Goal: Task Accomplishment & Management: Use online tool/utility

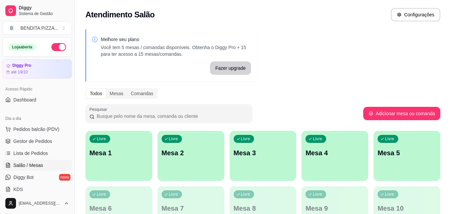
click at [39, 151] on span "Lista de Pedidos" at bounding box center [30, 153] width 35 height 7
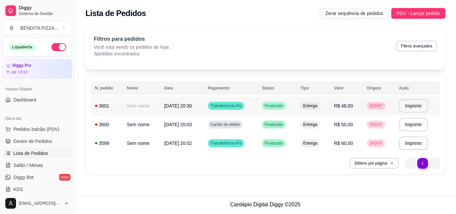
click at [318, 111] on td "Entrega" at bounding box center [312, 105] width 33 height 19
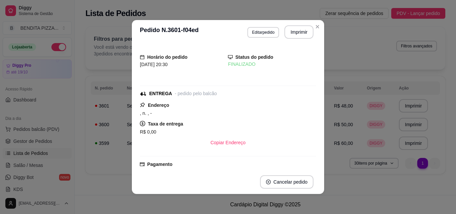
scroll to position [105, 0]
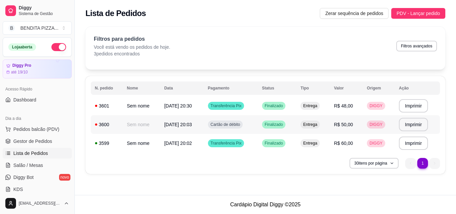
click at [318, 126] on span "Entrega" at bounding box center [310, 124] width 17 height 5
click at [45, 128] on span "Pedidos balcão (PDV)" at bounding box center [36, 129] width 46 height 7
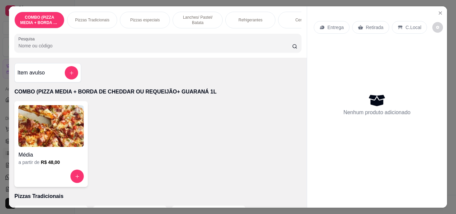
click at [98, 20] on p "Pizzas Tradicionais" at bounding box center [92, 19] width 34 height 5
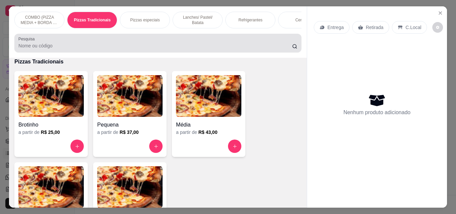
scroll to position [17, 0]
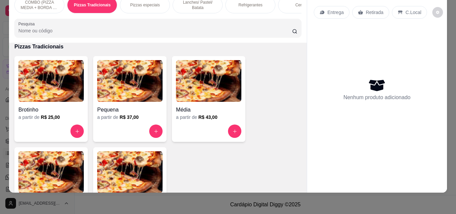
click at [62, 161] on img at bounding box center [50, 172] width 65 height 42
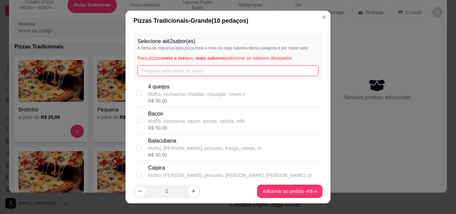
click at [165, 76] on input "text" at bounding box center [228, 70] width 181 height 11
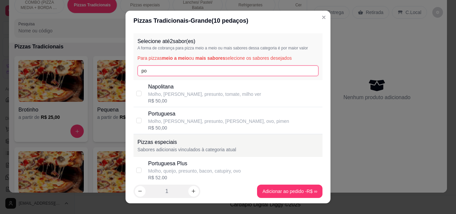
type input "po"
drag, startPoint x: 174, startPoint y: 118, endPoint x: 213, endPoint y: 116, distance: 39.1
click at [180, 116] on div "Portuguesa Molho, mussarela, presunto, bacon, ovo, pimen" at bounding box center [218, 117] width 141 height 15
checkbox input "true"
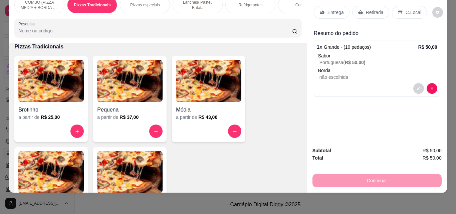
click at [329, 10] on p "Entrega" at bounding box center [335, 12] width 16 height 7
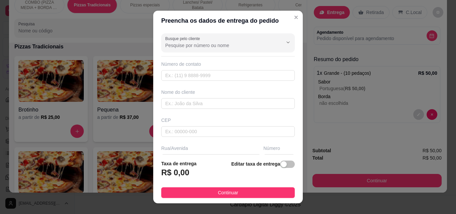
drag, startPoint x: 269, startPoint y: 198, endPoint x: 332, endPoint y: 175, distance: 67.4
click at [280, 191] on button "Continuar" at bounding box center [228, 192] width 134 height 11
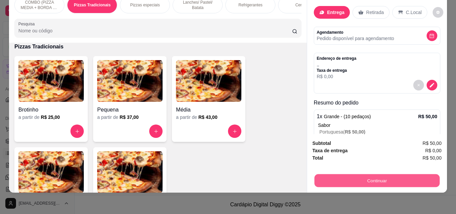
click at [335, 174] on button "Continuar" at bounding box center [376, 180] width 125 height 13
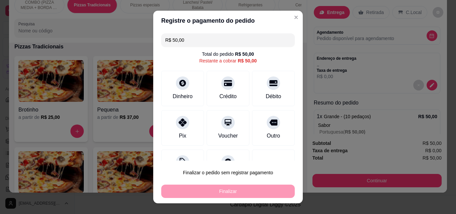
drag, startPoint x: 177, startPoint y: 131, endPoint x: 217, endPoint y: 140, distance: 41.1
click at [177, 131] on div "Pix" at bounding box center [182, 127] width 43 height 35
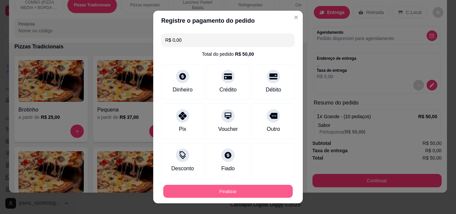
click at [254, 186] on button "Finalizar" at bounding box center [228, 191] width 130 height 13
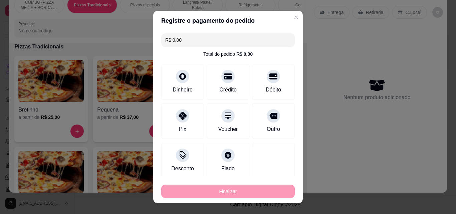
type input "-R$ 50,00"
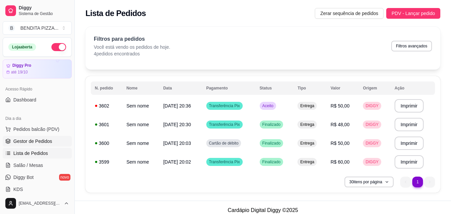
click at [57, 138] on link "Gestor de Pedidos" at bounding box center [37, 141] width 69 height 11
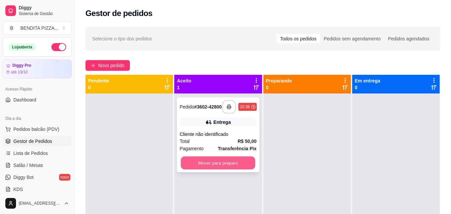
click at [245, 166] on button "Mover para preparo" at bounding box center [218, 163] width 74 height 13
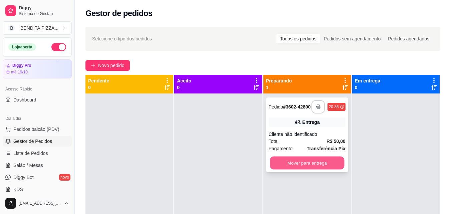
click at [328, 160] on button "Mover para entrega" at bounding box center [307, 163] width 74 height 13
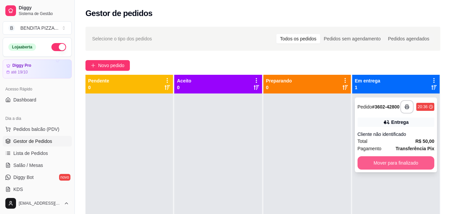
click at [391, 162] on button "Mover para finalizado" at bounding box center [396, 162] width 77 height 13
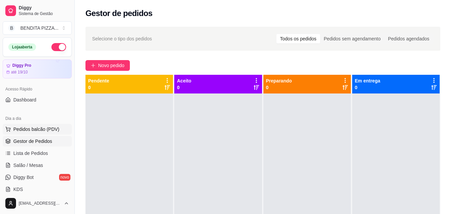
click at [30, 125] on button "Pedidos balcão (PDV)" at bounding box center [37, 129] width 69 height 11
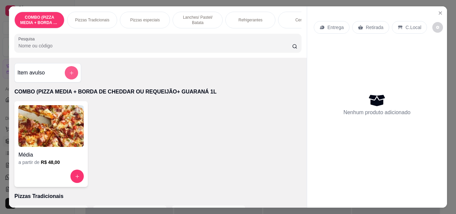
click at [70, 72] on button "add-separate-item" at bounding box center [71, 72] width 13 height 13
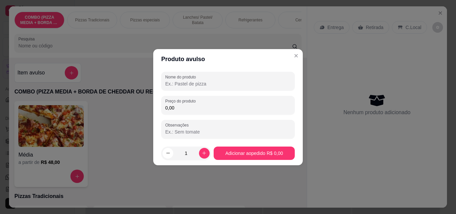
click at [187, 84] on input "Nome do produto" at bounding box center [228, 83] width 126 height 7
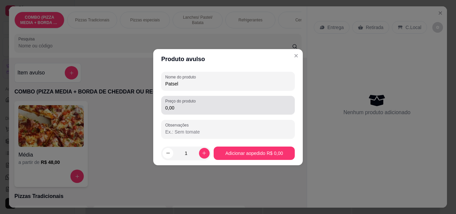
type input "Patsel"
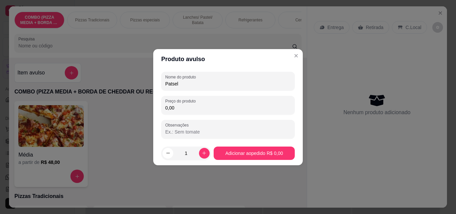
click at [198, 109] on input "0,00" at bounding box center [228, 107] width 126 height 7
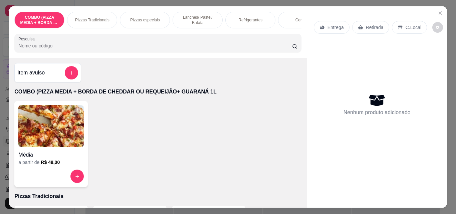
click at [197, 15] on p "Lanches/ Pastel/ Batata" at bounding box center [197, 20] width 39 height 11
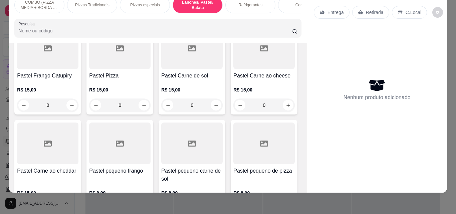
scroll to position [779, 0]
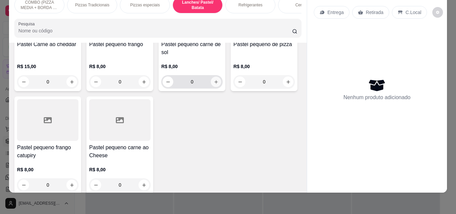
click at [214, 84] on icon "increase-product-quantity" at bounding box center [216, 81] width 5 height 5
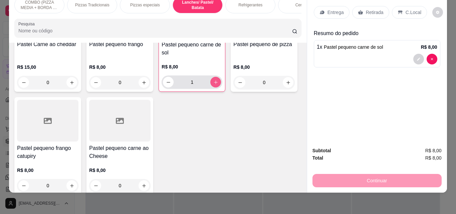
click at [213, 85] on icon "increase-product-quantity" at bounding box center [215, 82] width 5 height 5
type input "2"
click at [332, 6] on div "Entrega Retirada C.Local" at bounding box center [377, 12] width 127 height 23
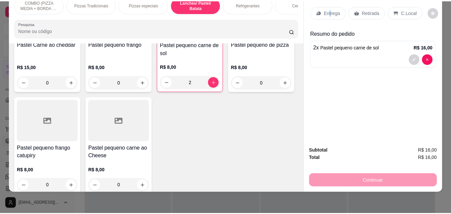
scroll to position [12, 0]
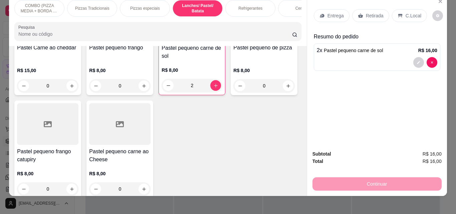
click at [327, 15] on p "Entrega" at bounding box center [335, 15] width 16 height 7
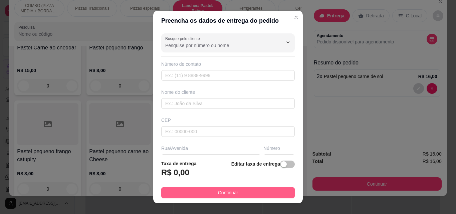
click at [227, 188] on button "Continuar" at bounding box center [228, 192] width 134 height 11
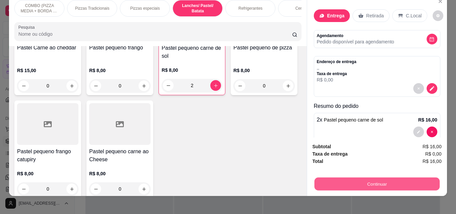
click at [341, 179] on button "Continuar" at bounding box center [376, 183] width 125 height 13
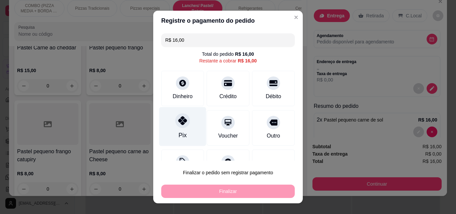
click at [186, 127] on div "Pix" at bounding box center [182, 126] width 47 height 39
type input "R$ 0,00"
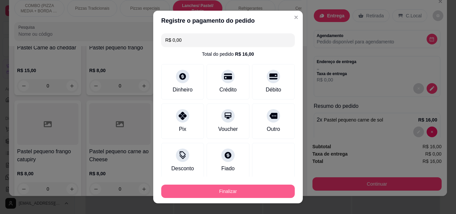
click at [225, 195] on button "Finalizar" at bounding box center [228, 191] width 134 height 13
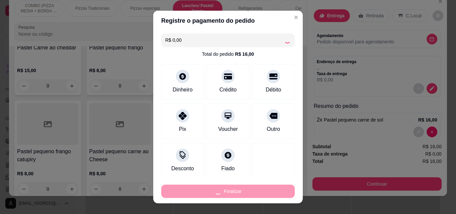
type input "0"
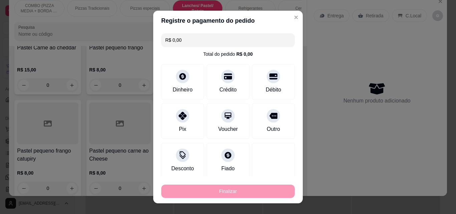
type input "-R$ 16,00"
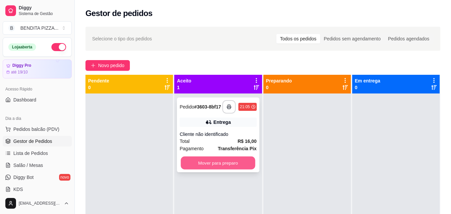
click at [218, 165] on button "Mover para preparo" at bounding box center [218, 163] width 74 height 13
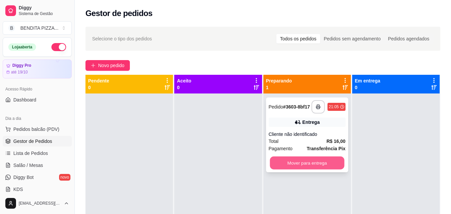
click at [303, 163] on button "Mover para entrega" at bounding box center [307, 163] width 74 height 13
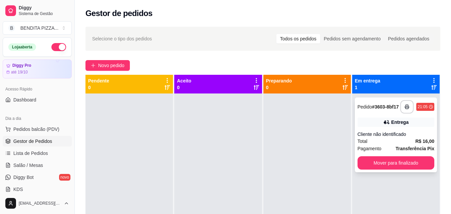
click at [373, 170] on div "**********" at bounding box center [396, 134] width 82 height 75
click at [378, 166] on button "Mover para finalizado" at bounding box center [396, 162] width 77 height 13
